Goal: Transaction & Acquisition: Purchase product/service

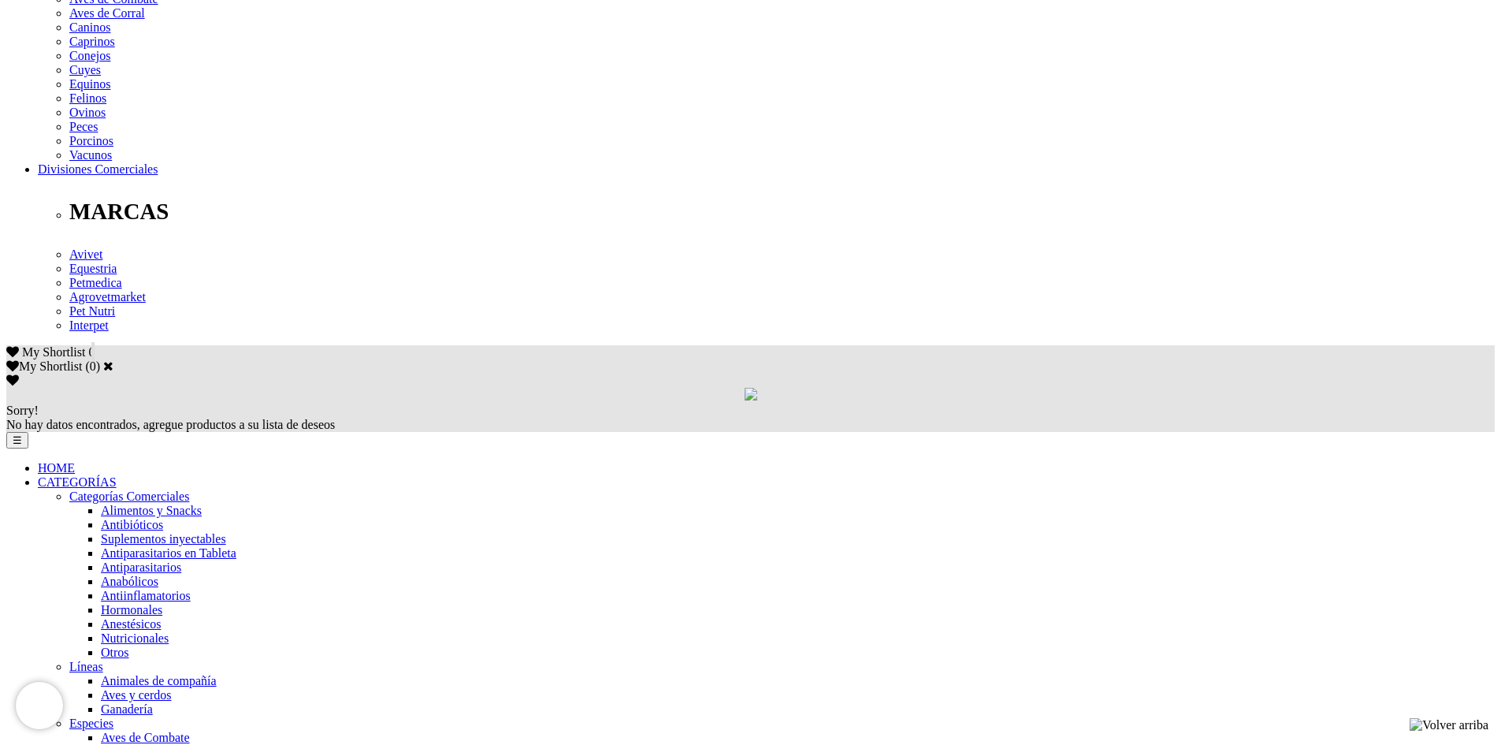
scroll to position [709, 0]
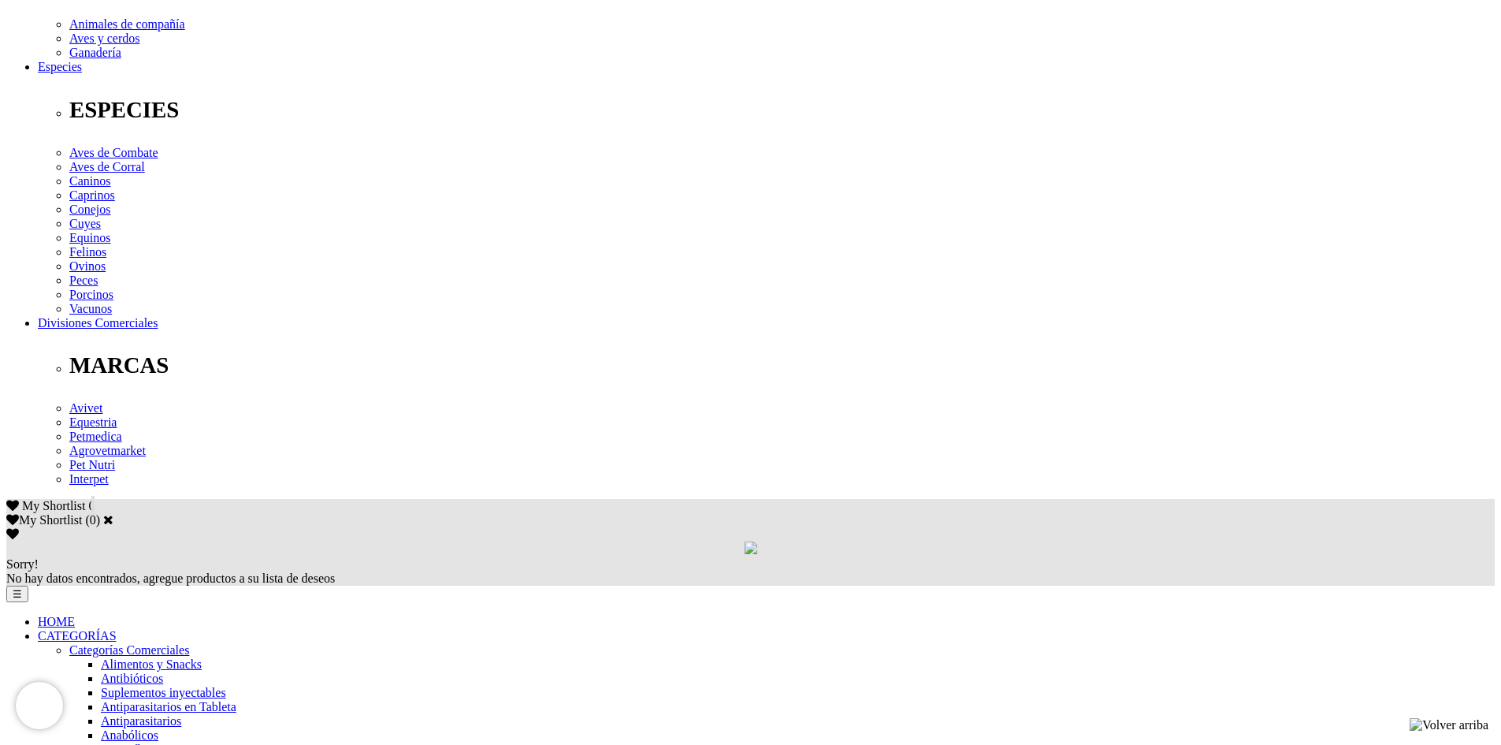
scroll to position [603, 0]
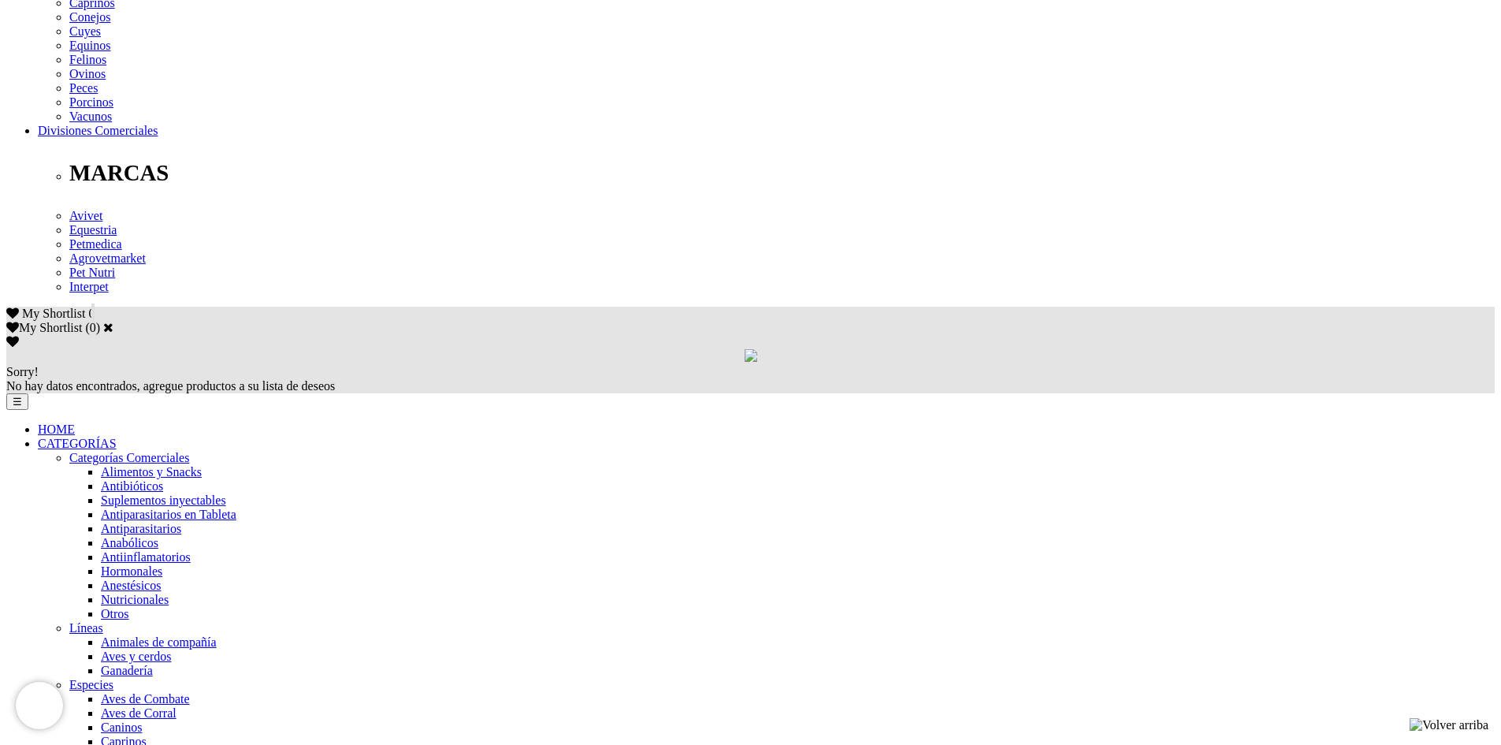
scroll to position [788, 0]
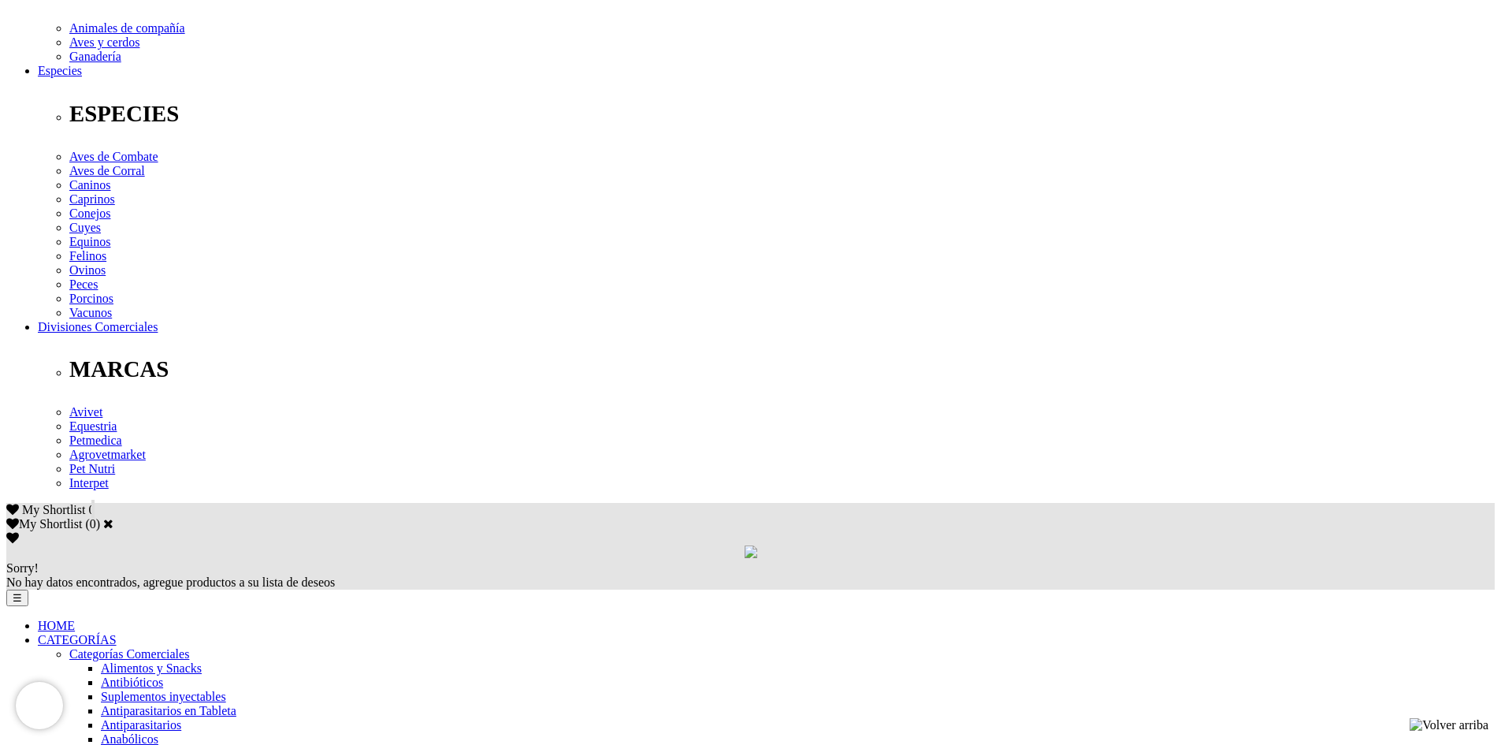
scroll to position [889, 0]
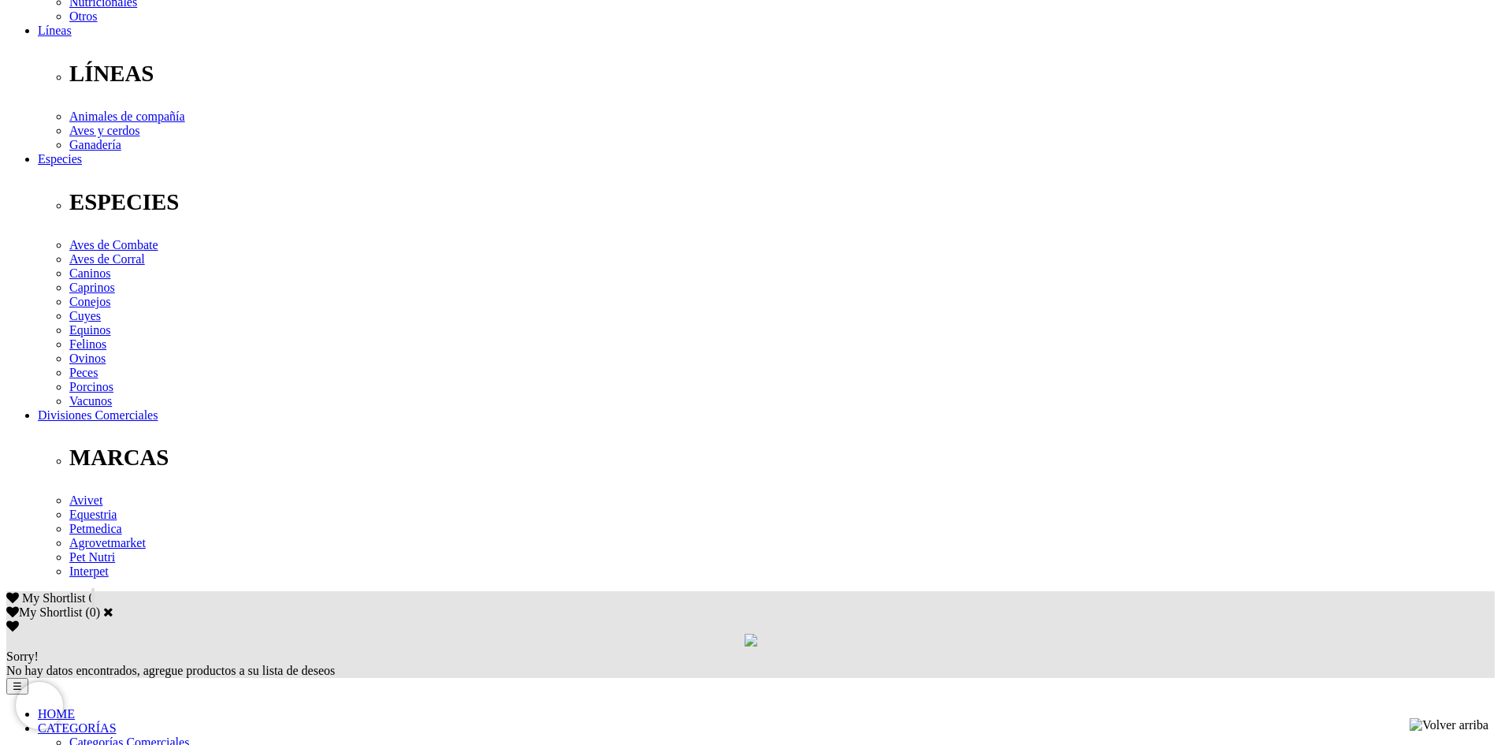
scroll to position [473, 0]
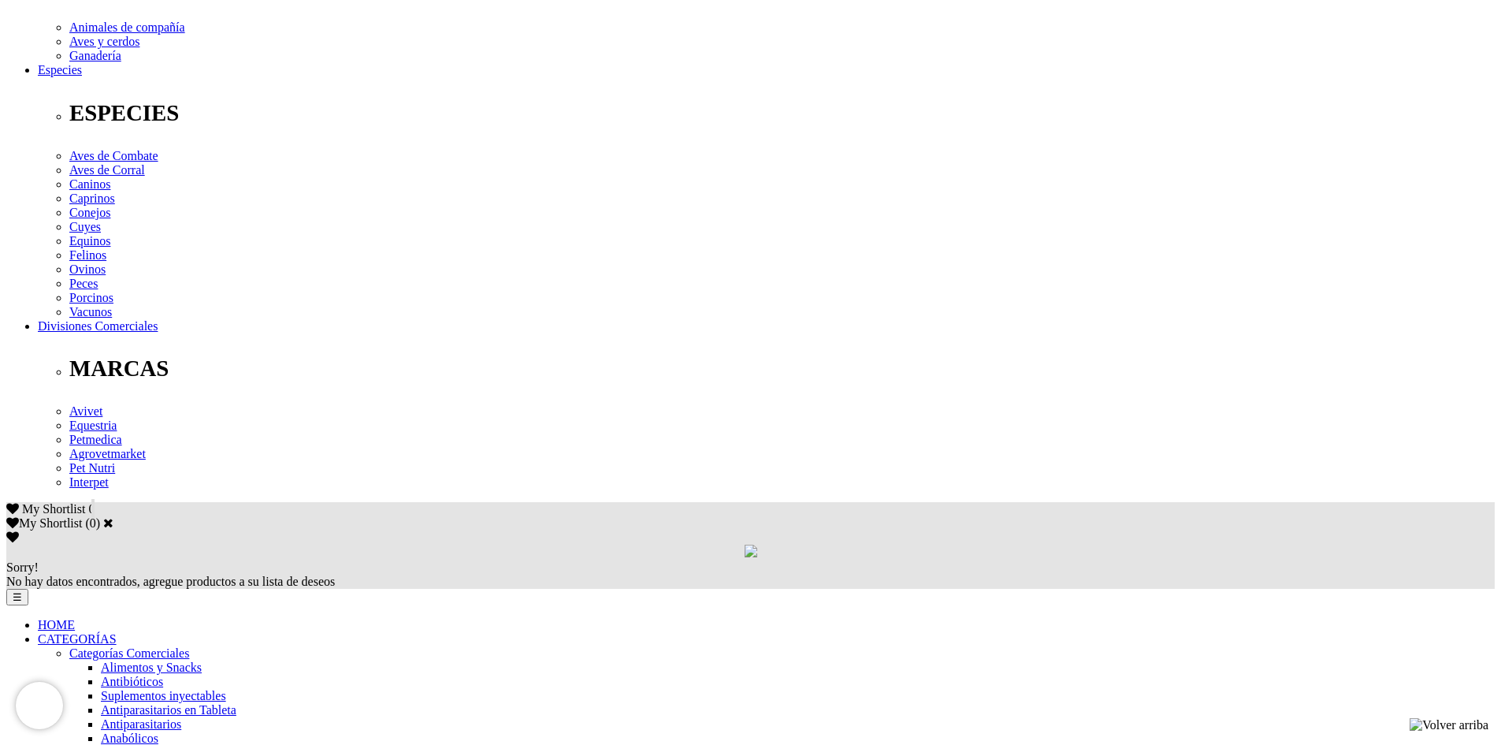
scroll to position [552, 0]
